Goal: Information Seeking & Learning: Learn about a topic

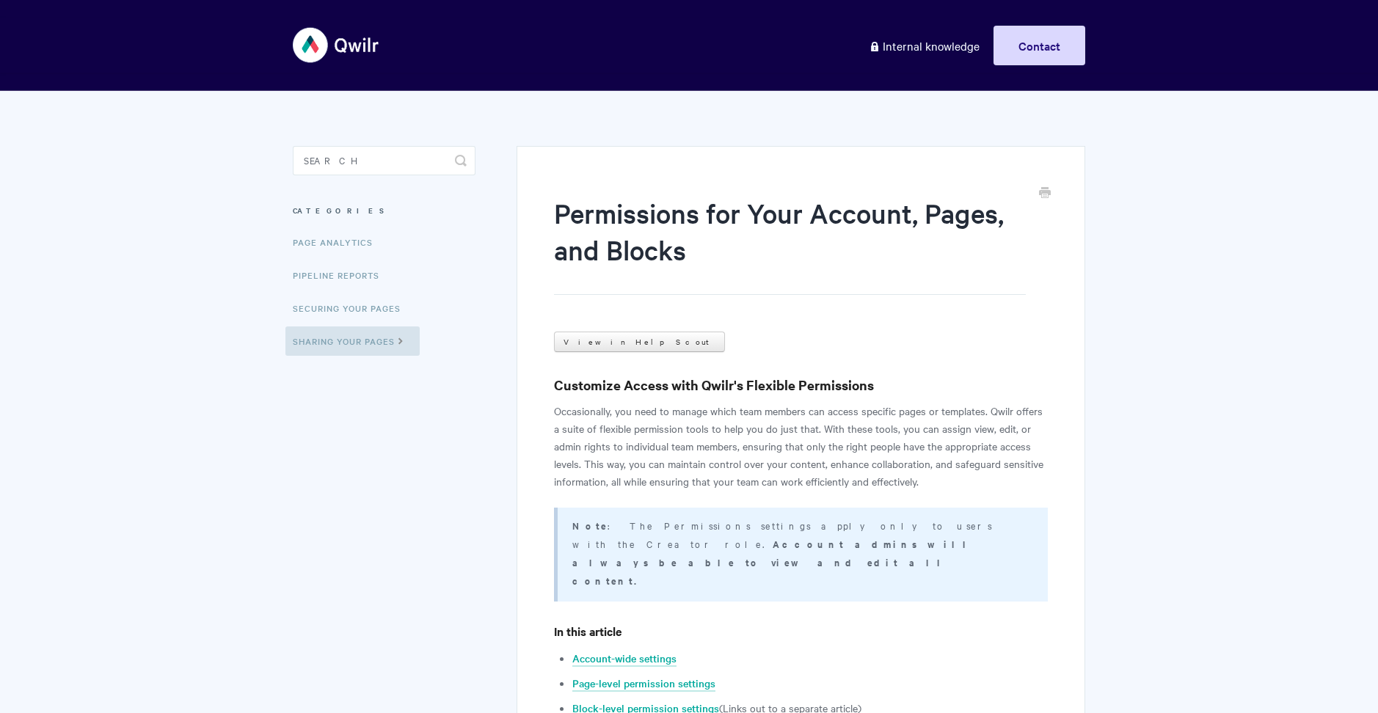
scroll to position [488, 0]
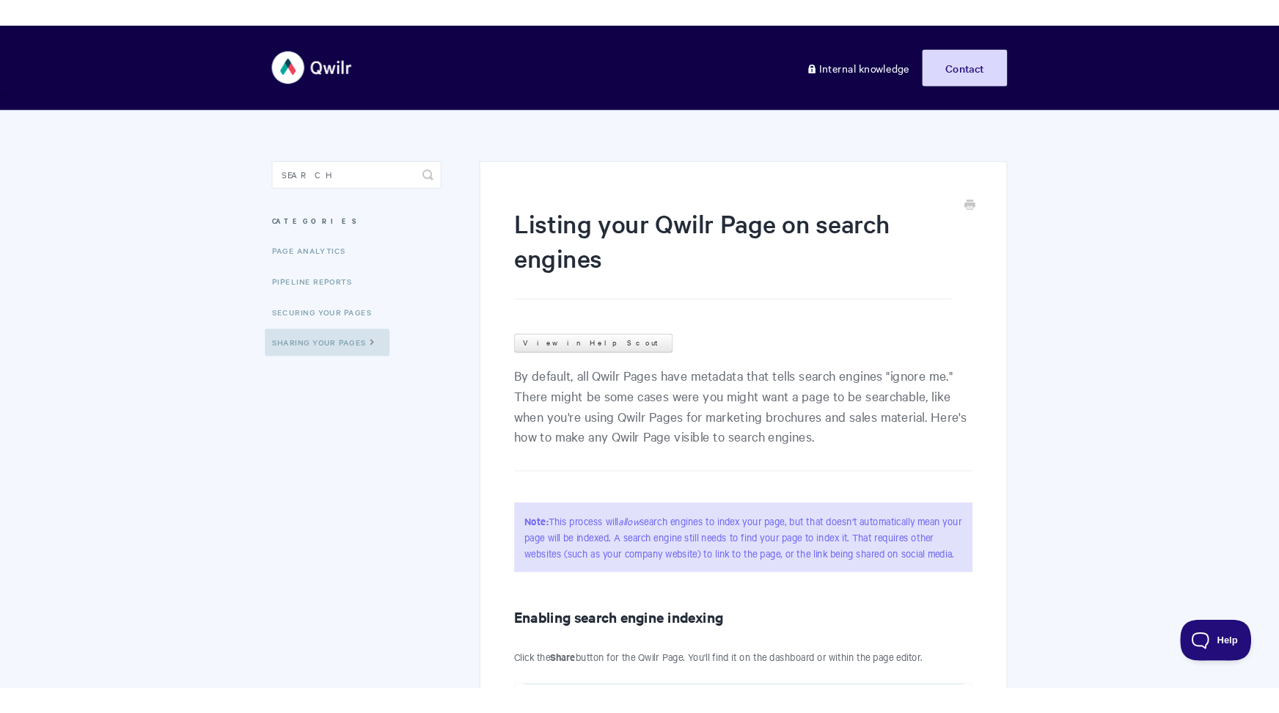
scroll to position [62, 0]
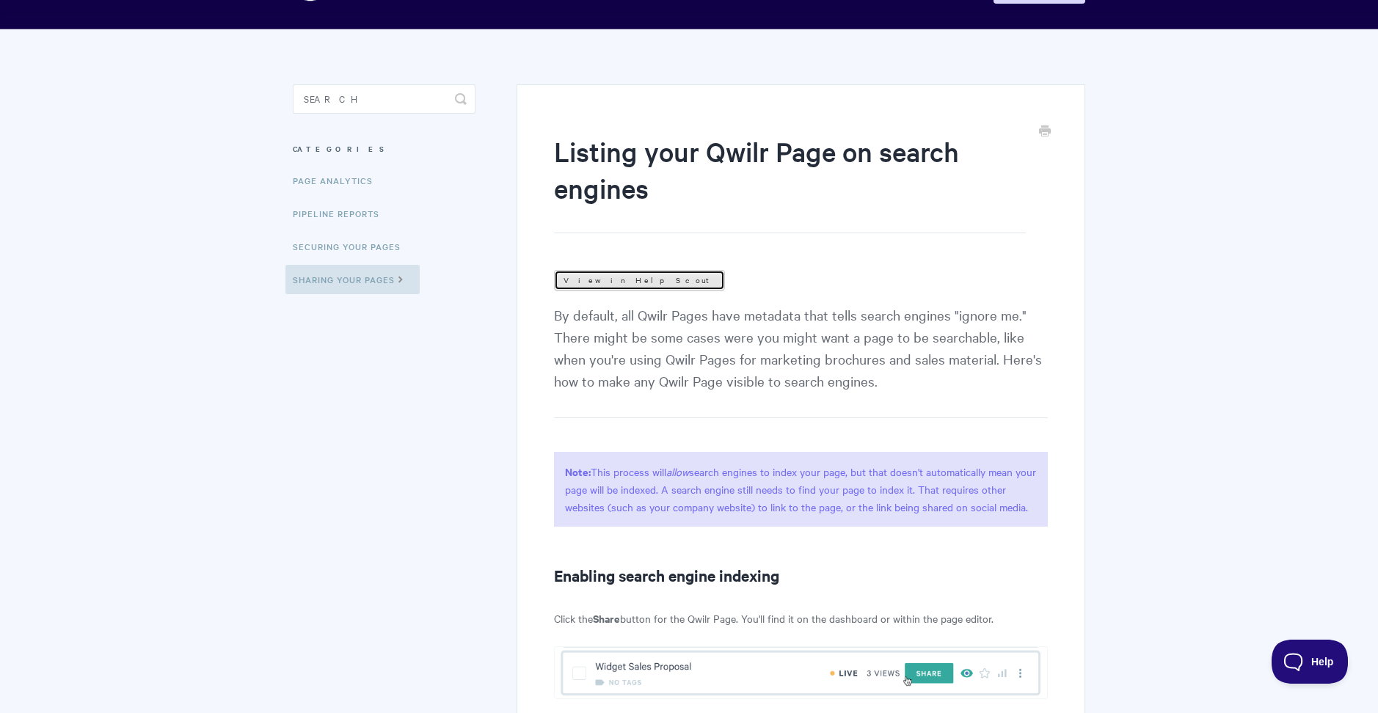
click at [608, 271] on link "View in Help Scout" at bounding box center [639, 280] width 171 height 21
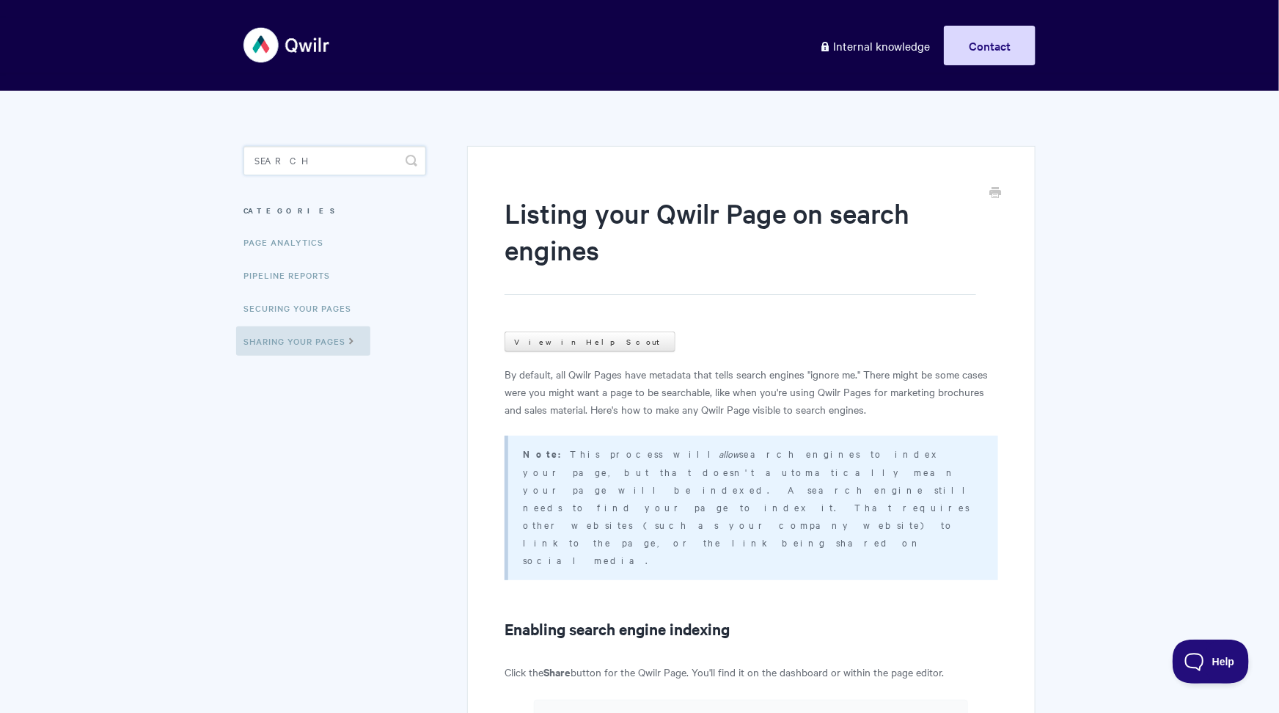
click at [288, 172] on input "Search" at bounding box center [335, 160] width 183 height 29
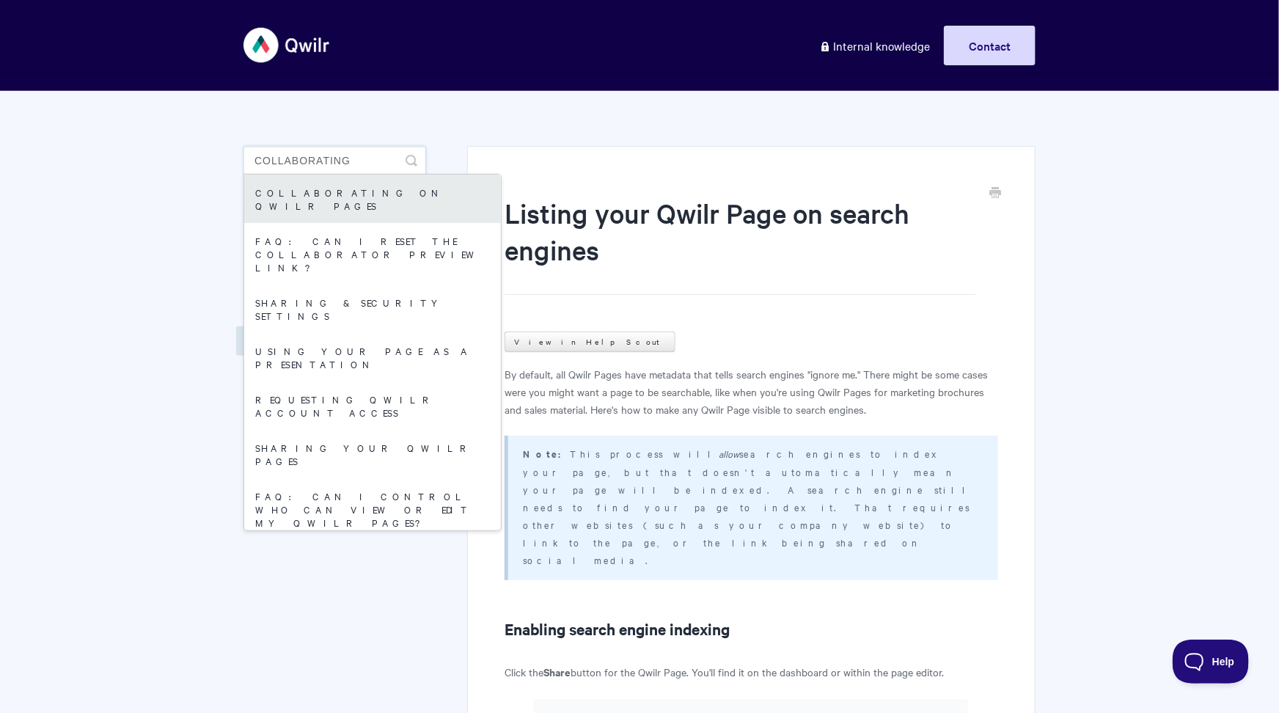
type input "collaborating"
click at [341, 182] on link "Collaborating on Qwilr Pages" at bounding box center [372, 199] width 257 height 48
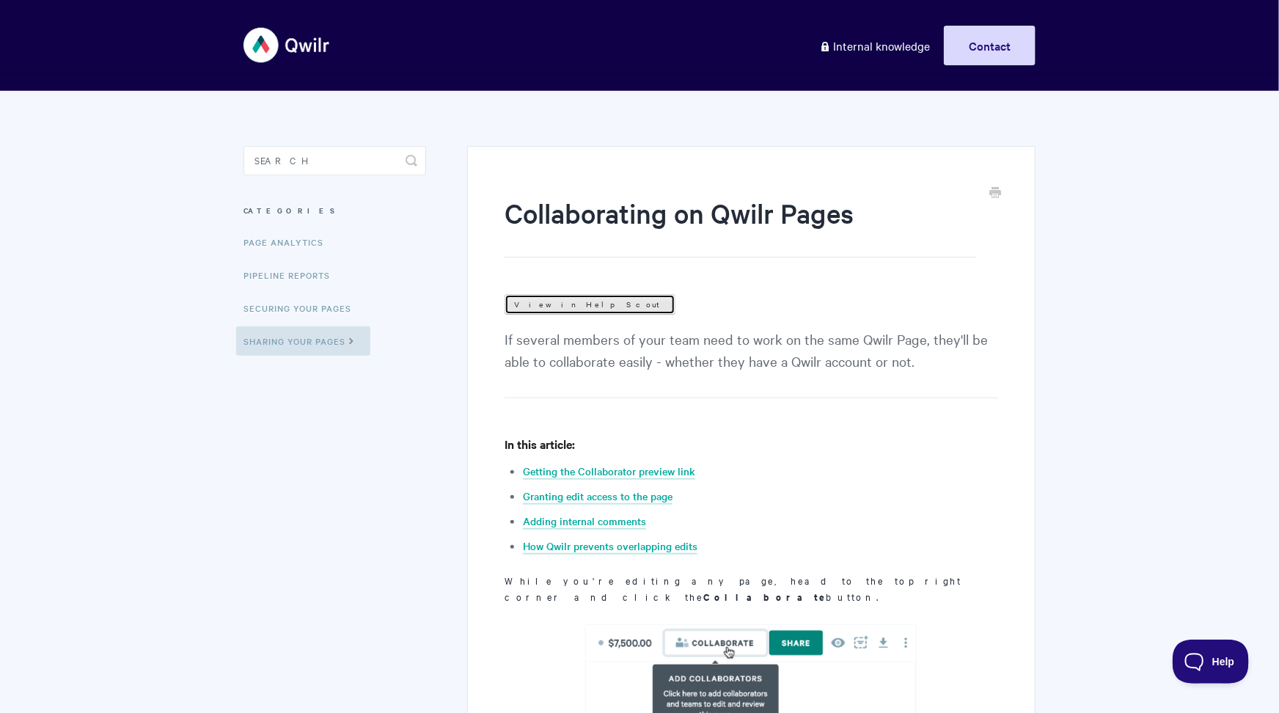
click at [574, 310] on link "View in Help Scout" at bounding box center [590, 304] width 171 height 21
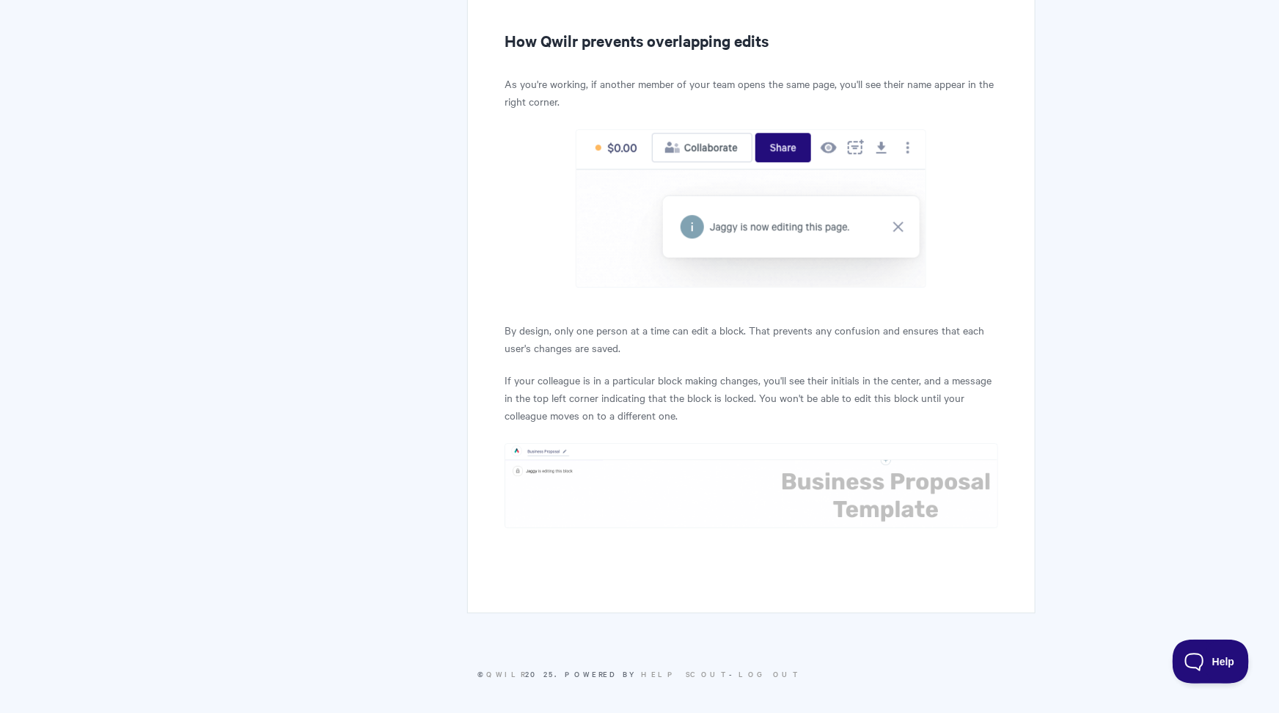
scroll to position [1712, 0]
click at [557, 468] on img at bounding box center [752, 484] width 494 height 85
